Goal: Information Seeking & Learning: Learn about a topic

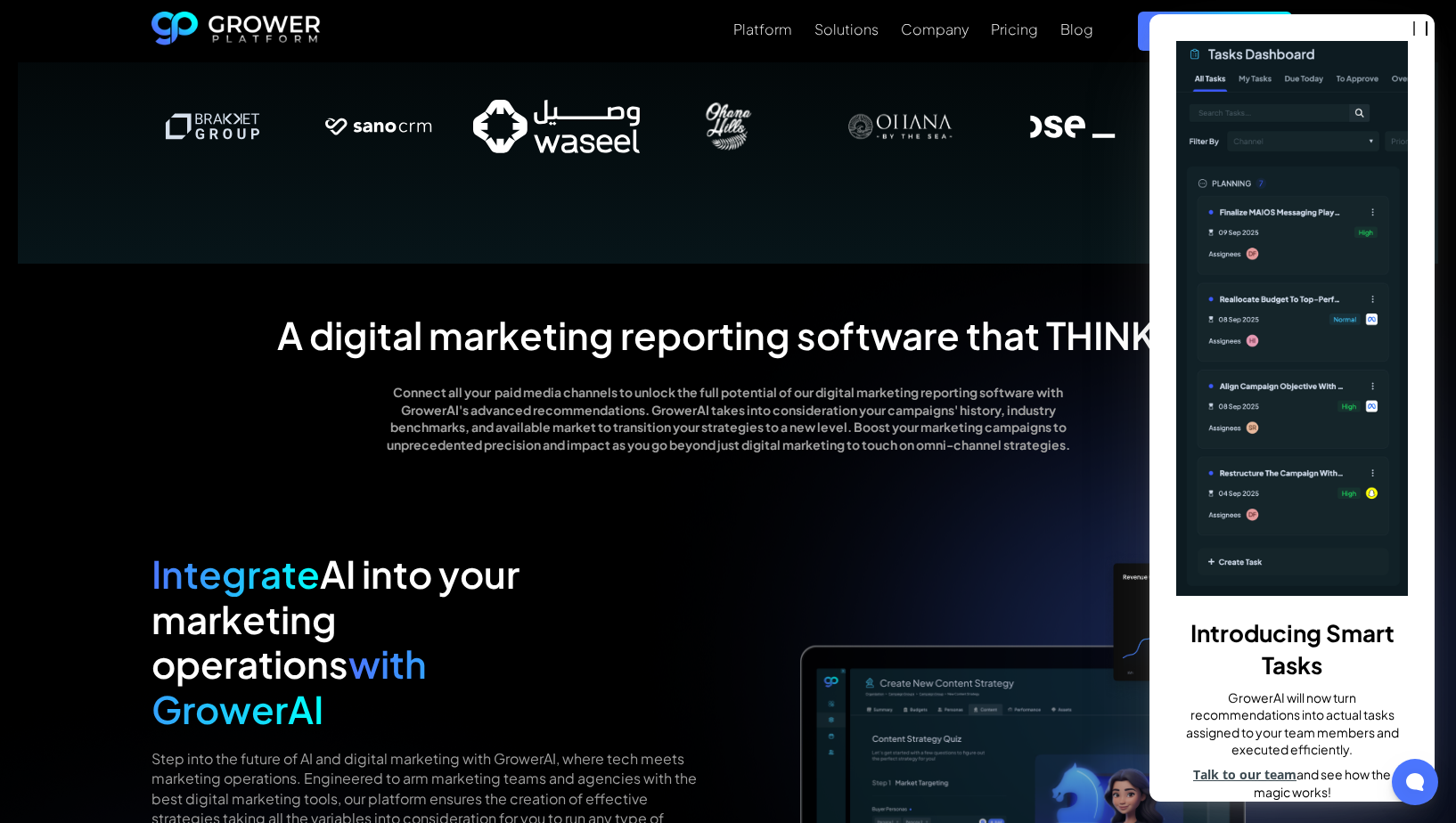
scroll to position [1348, 0]
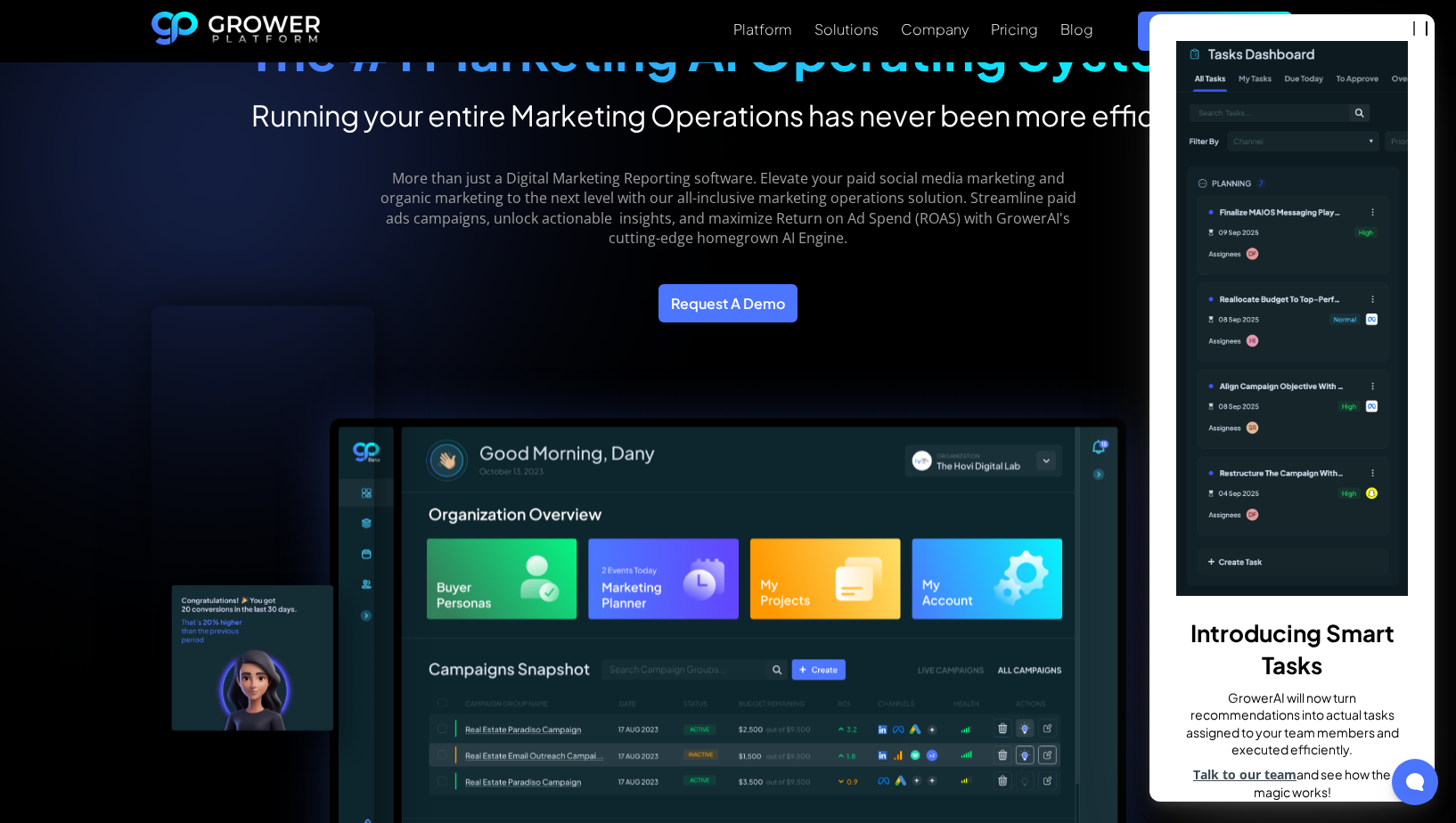
scroll to position [0, 0]
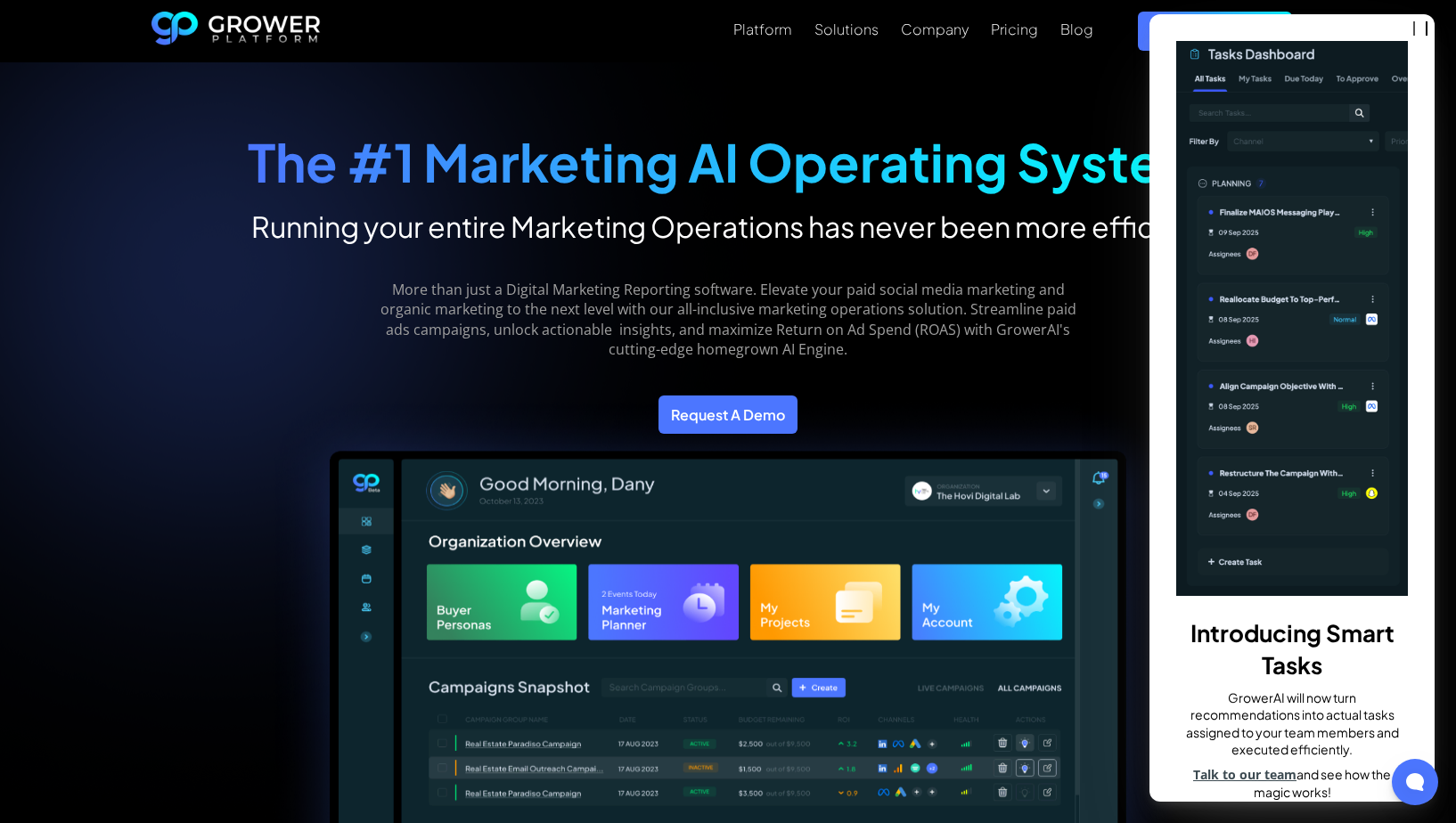
click at [1141, 175] on strong "The #1 Marketing AI Operating System" at bounding box center [728, 162] width 961 height 65
click at [1213, 175] on img at bounding box center [1291, 318] width 231 height 555
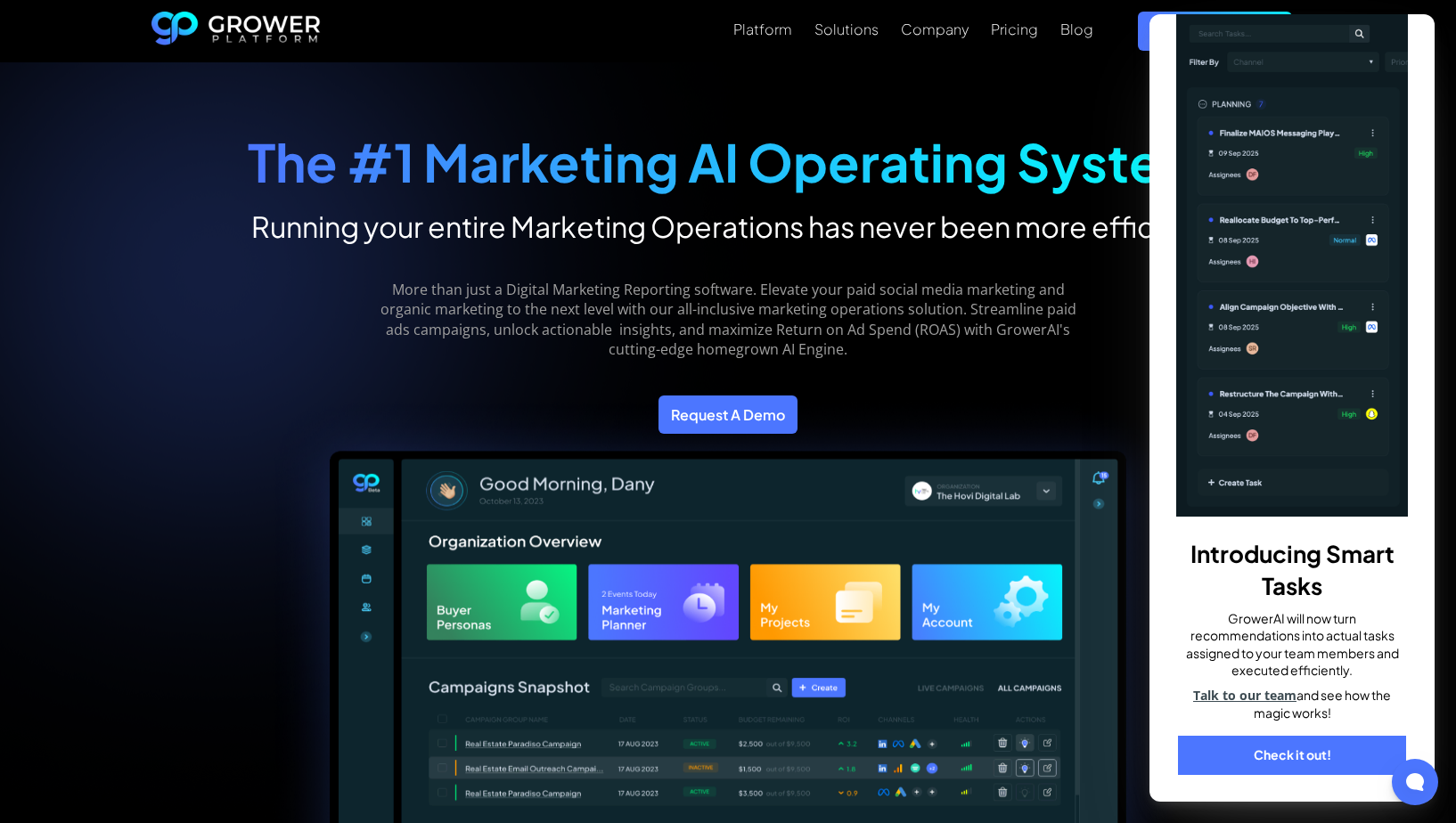
click at [1266, 753] on link "Check it out!" at bounding box center [1292, 754] width 228 height 39
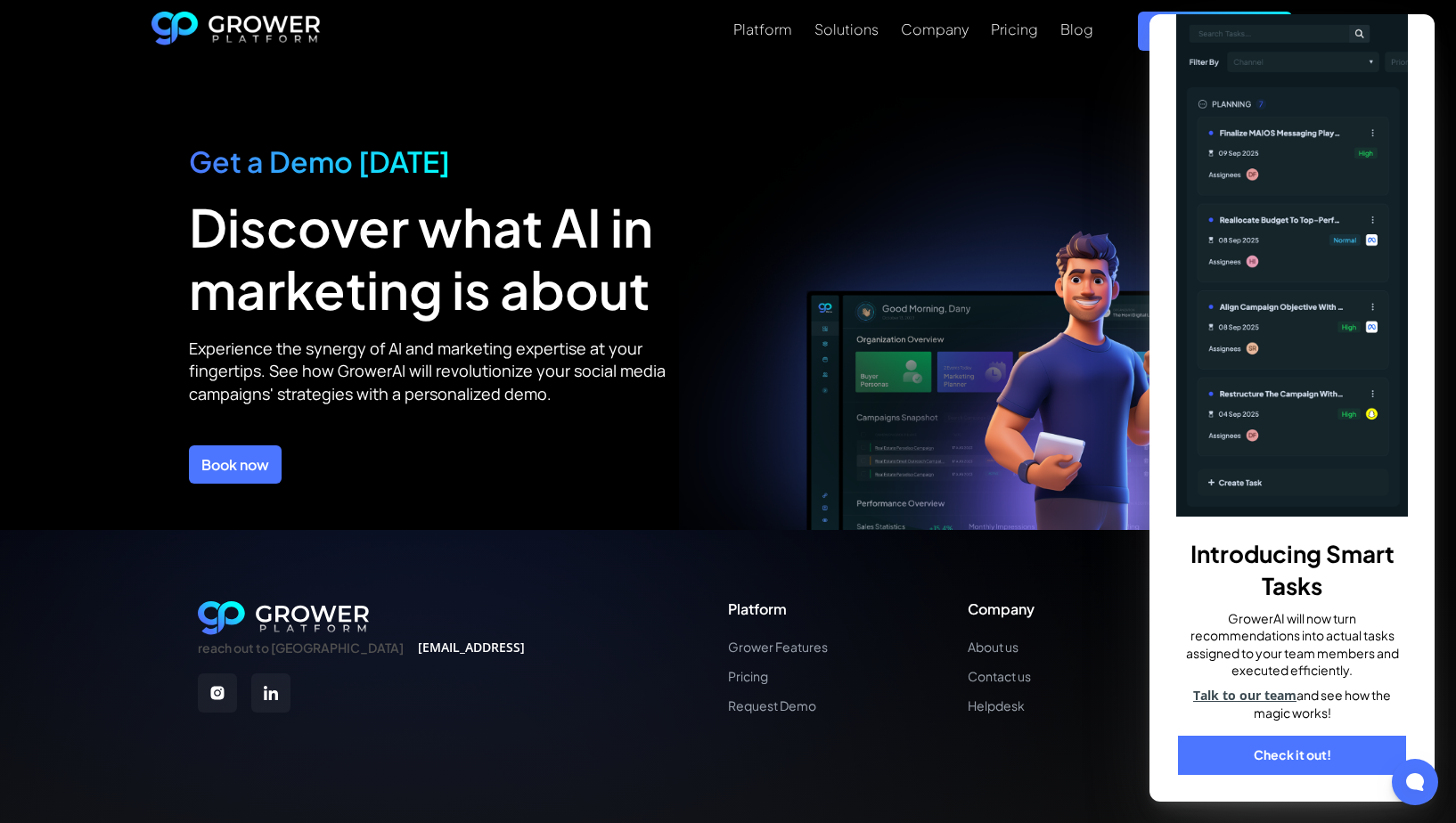
scroll to position [6327, 0]
